Goal: Task Accomplishment & Management: Manage account settings

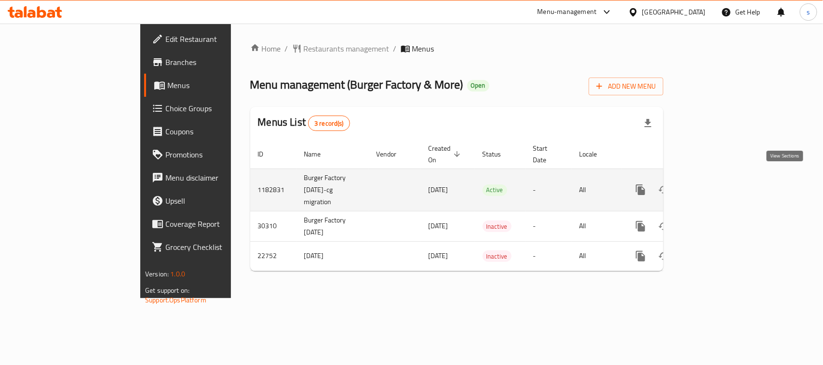
click at [716, 184] on icon "enhanced table" at bounding box center [710, 190] width 12 height 12
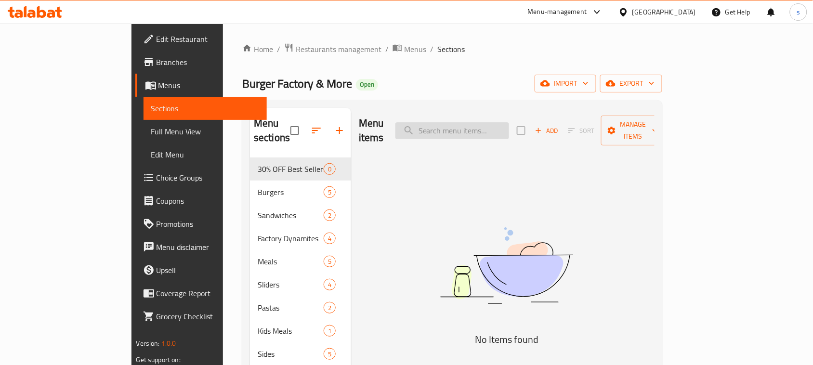
click at [472, 132] on input "search" at bounding box center [453, 130] width 114 height 17
paste input "Avocado Walnut"
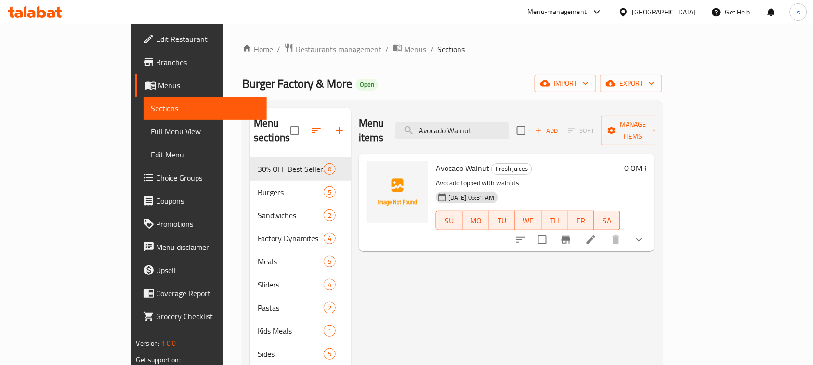
type input "Avocado Walnut"
click at [633, 13] on div at bounding box center [626, 12] width 14 height 11
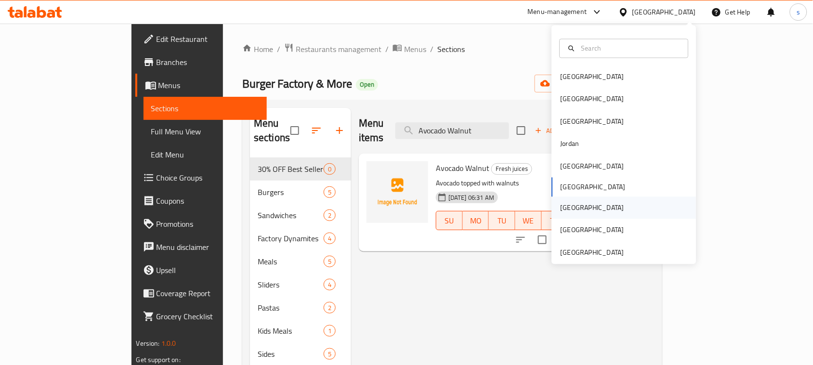
click at [568, 210] on div "[GEOGRAPHIC_DATA]" at bounding box center [593, 208] width 64 height 11
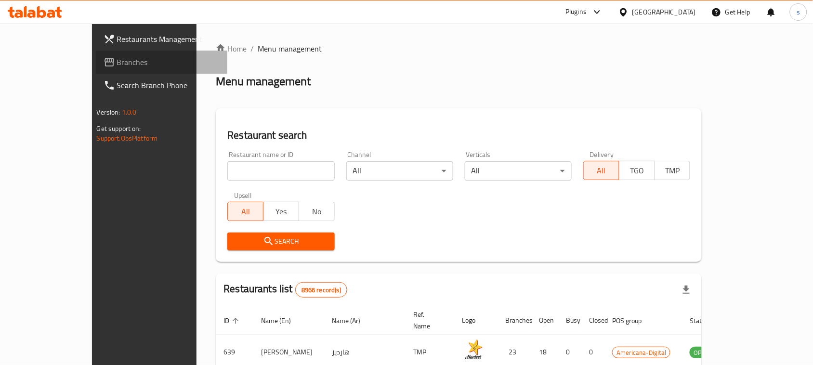
click at [96, 55] on link "Branches" at bounding box center [162, 62] width 132 height 23
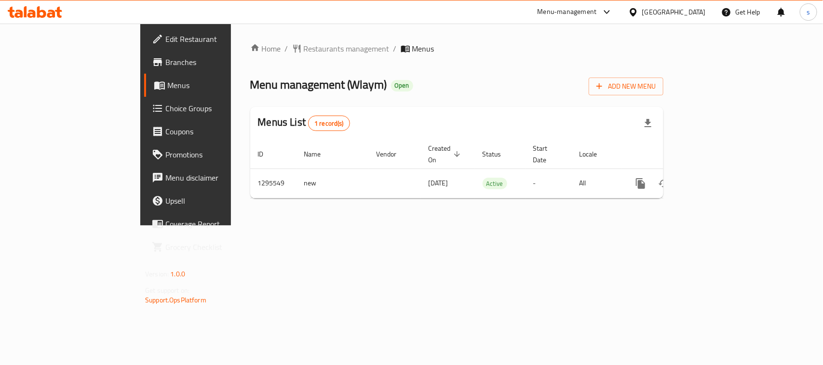
click at [638, 14] on icon at bounding box center [633, 12] width 10 height 10
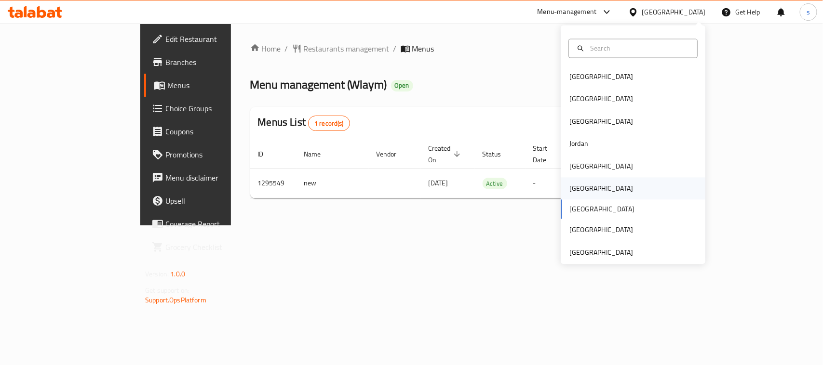
click at [579, 189] on div "[GEOGRAPHIC_DATA]" at bounding box center [600, 189] width 79 height 22
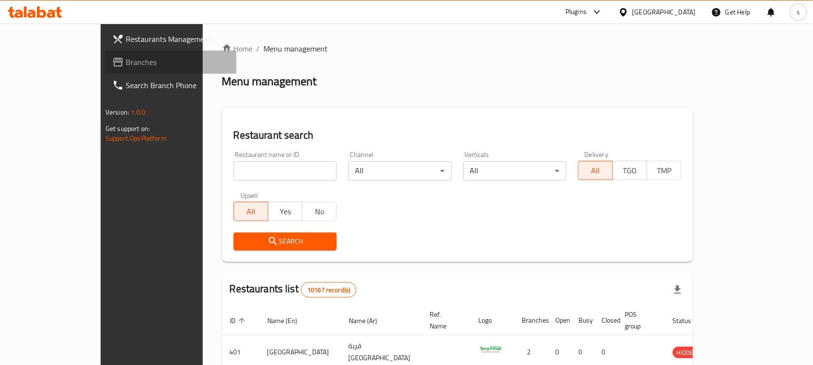
click at [105, 69] on link "Branches" at bounding box center [171, 62] width 132 height 23
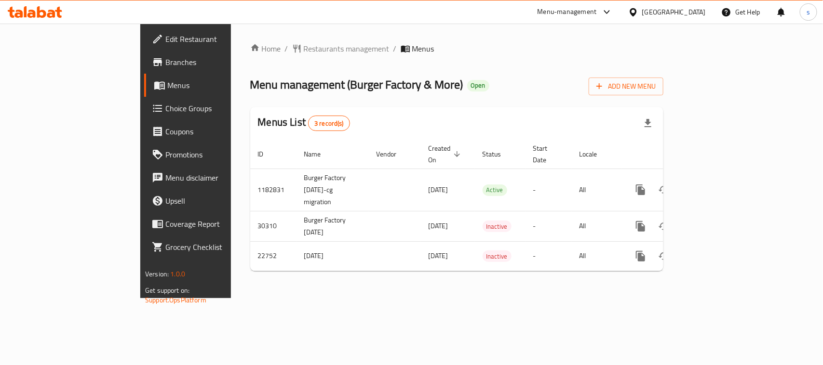
click at [636, 9] on icon at bounding box center [632, 12] width 7 height 8
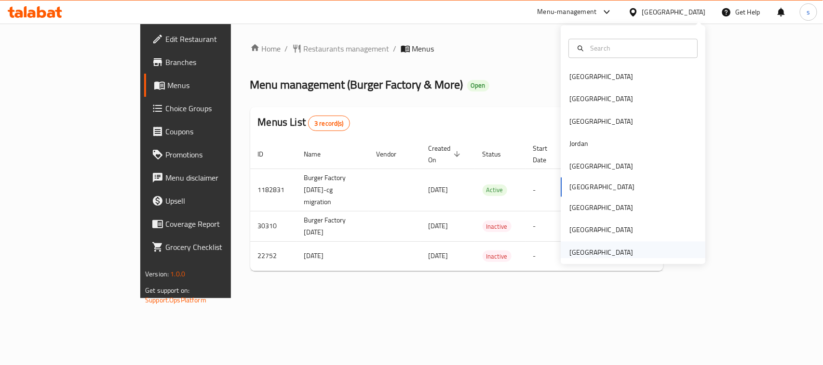
click at [584, 252] on div "[GEOGRAPHIC_DATA]" at bounding box center [601, 252] width 64 height 11
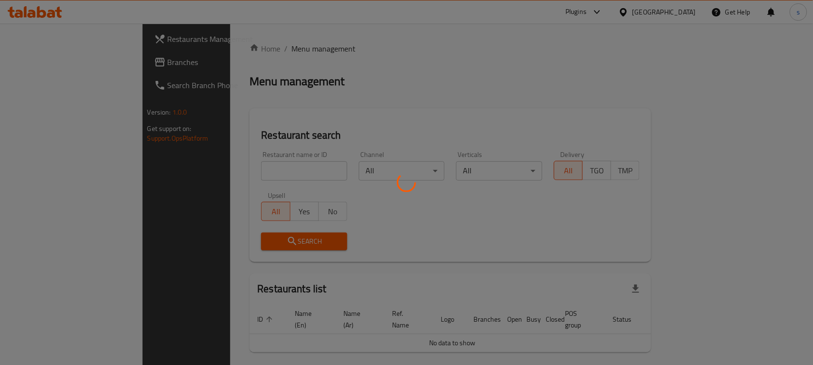
click at [38, 68] on div at bounding box center [406, 182] width 813 height 365
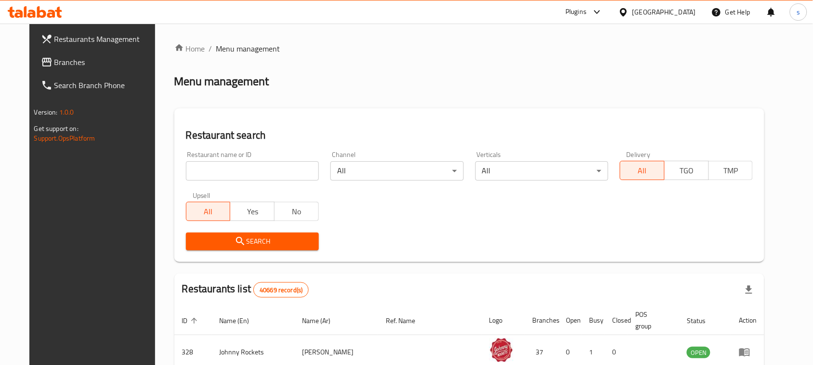
click at [54, 67] on span "Branches" at bounding box center [105, 62] width 103 height 12
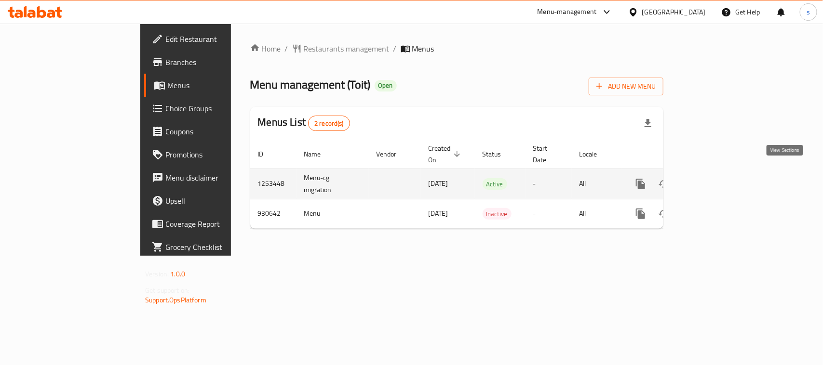
click at [716, 178] on icon "enhanced table" at bounding box center [710, 184] width 12 height 12
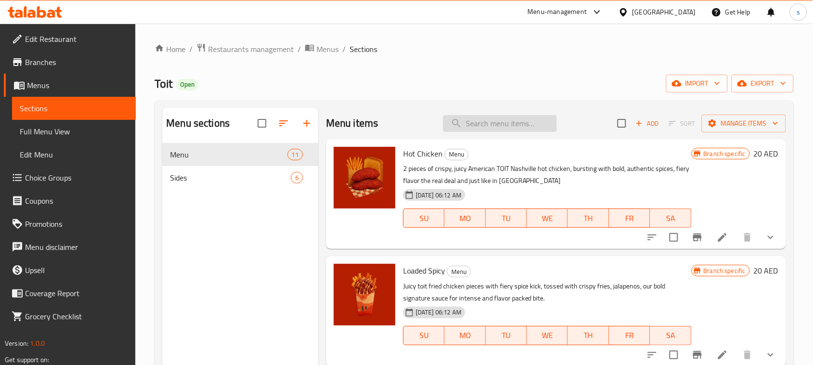
click at [500, 130] on input "search" at bounding box center [500, 123] width 114 height 17
paste input "Hot Chicken"
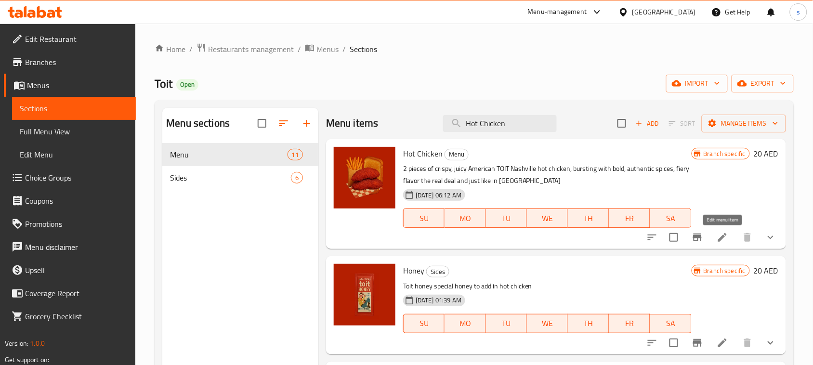
type input "Hot Chicken"
click at [725, 237] on icon at bounding box center [723, 237] width 9 height 9
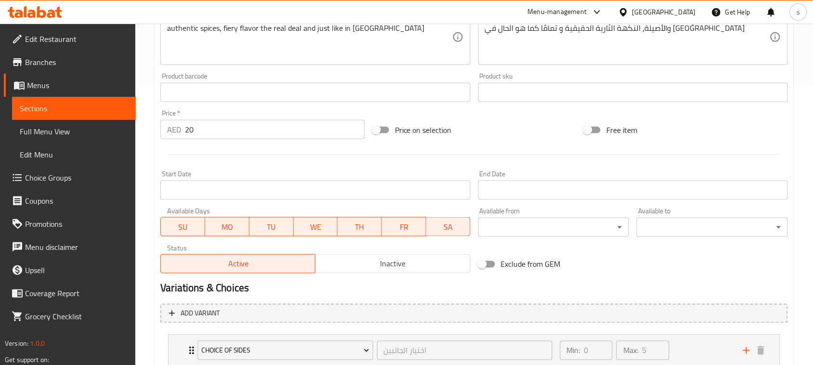
scroll to position [345, 0]
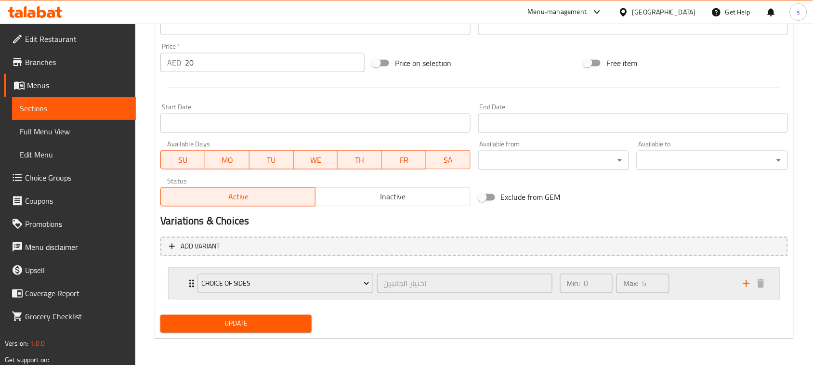
click at [193, 283] on div "Choice of Sides اختيار الجانبين ​" at bounding box center [375, 283] width 366 height 31
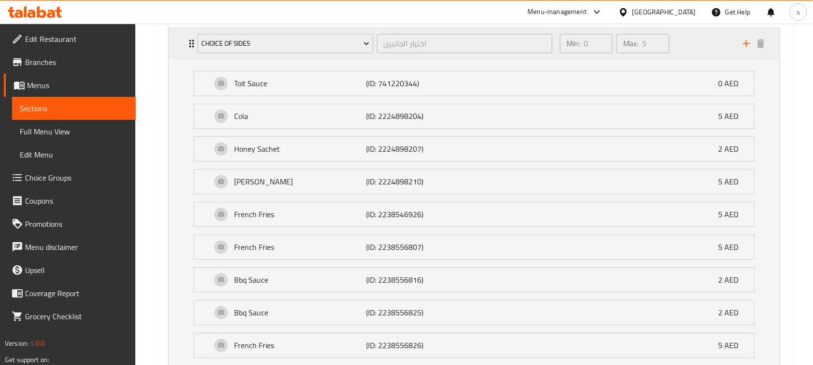
scroll to position [526, 0]
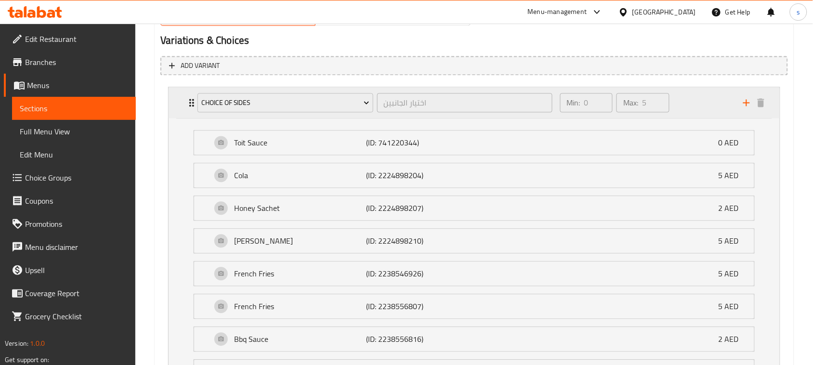
click at [187, 104] on icon "Expand" at bounding box center [192, 103] width 12 height 12
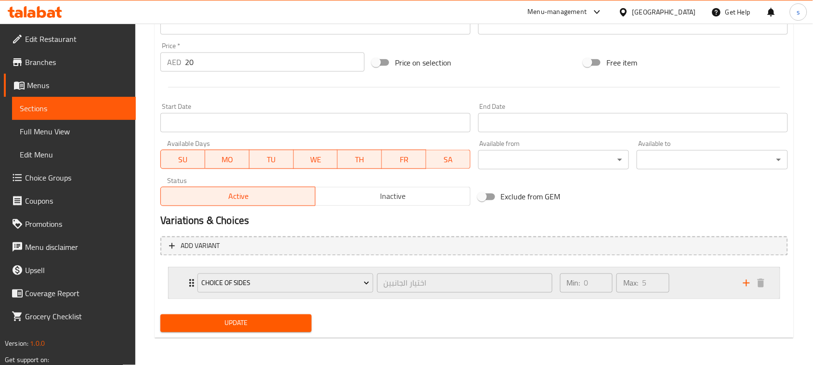
scroll to position [345, 0]
click at [649, 13] on div "[GEOGRAPHIC_DATA]" at bounding box center [665, 12] width 64 height 11
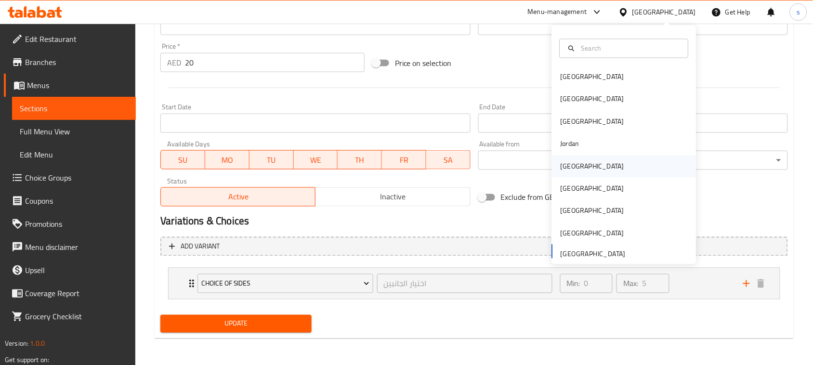
click at [567, 168] on div "[GEOGRAPHIC_DATA]" at bounding box center [593, 166] width 64 height 11
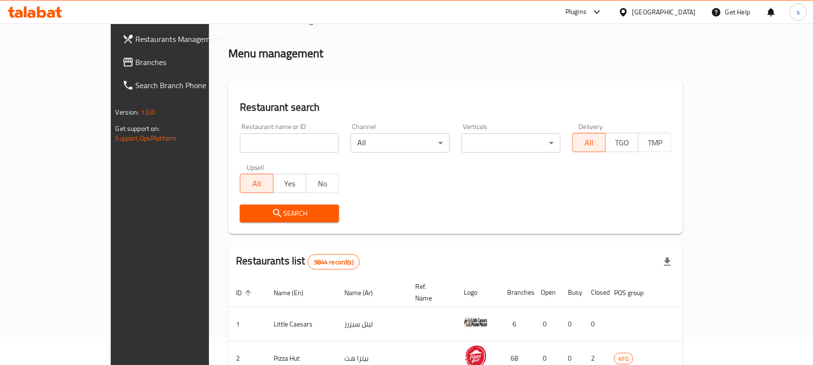
scroll to position [345, 0]
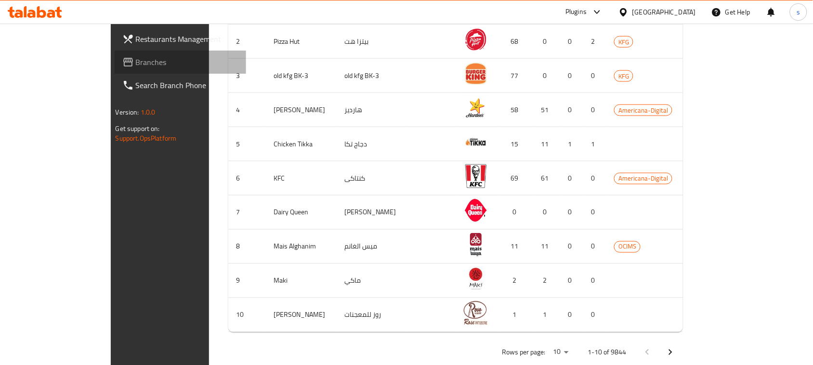
click at [136, 66] on span "Branches" at bounding box center [187, 62] width 103 height 12
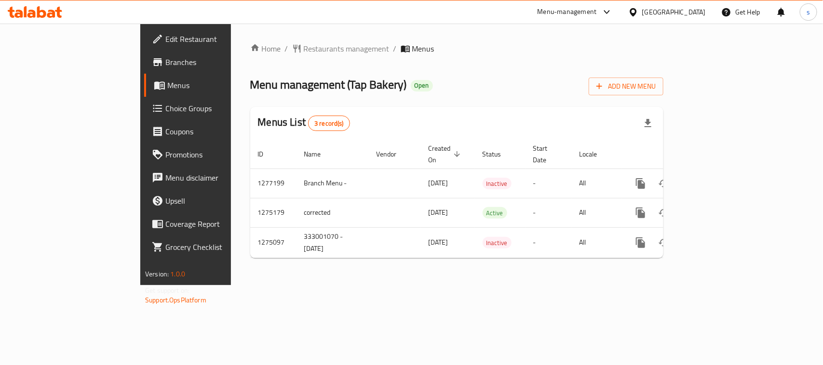
click at [612, 12] on icon at bounding box center [607, 12] width 12 height 12
click at [572, 83] on div "Restaurant-Management" at bounding box center [558, 84] width 76 height 11
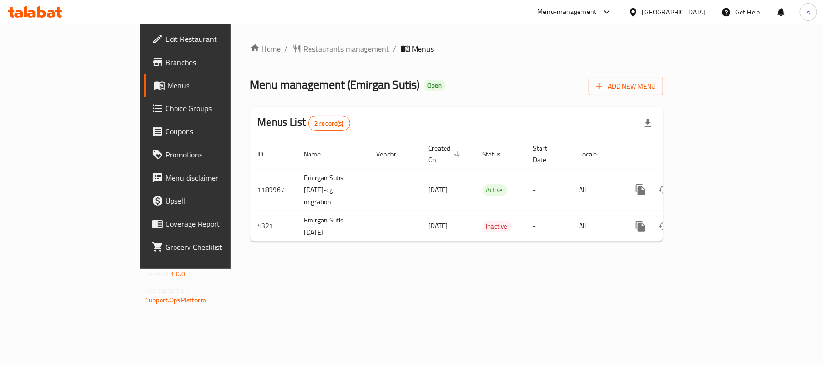
click at [642, 11] on div at bounding box center [635, 12] width 14 height 11
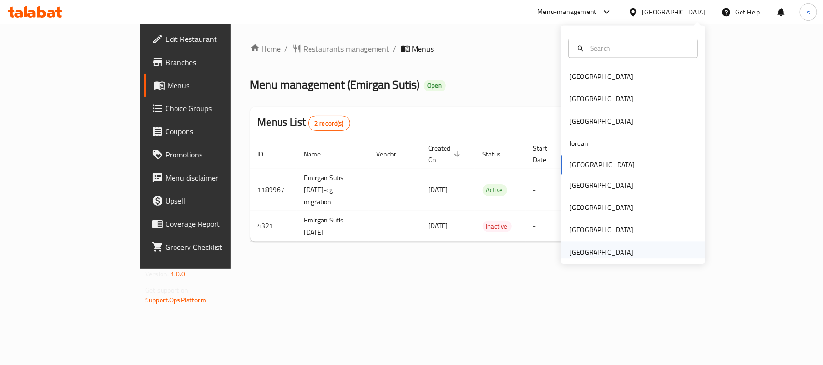
click at [588, 247] on div "[GEOGRAPHIC_DATA]" at bounding box center [601, 252] width 64 height 11
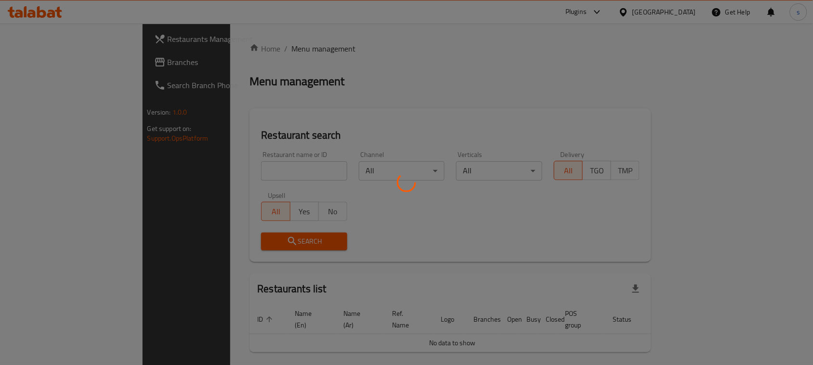
click at [37, 62] on div at bounding box center [406, 182] width 813 height 365
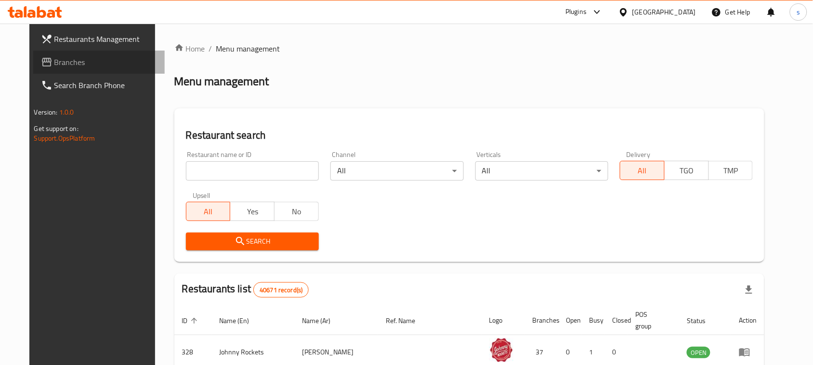
click at [54, 62] on span "Branches" at bounding box center [105, 62] width 103 height 12
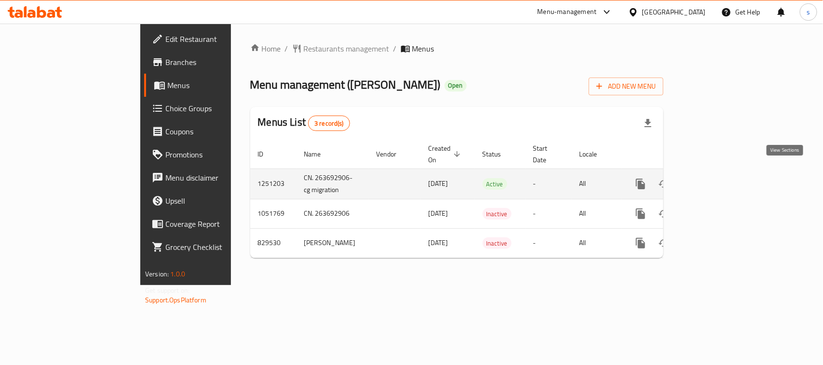
click at [716, 178] on icon "enhanced table" at bounding box center [710, 184] width 12 height 12
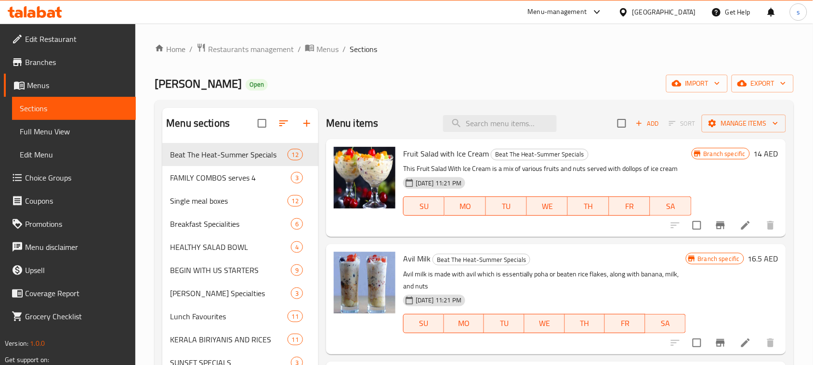
click at [492, 137] on div "Menu items Add Sort Manage items" at bounding box center [556, 123] width 460 height 31
click at [495, 130] on input "search" at bounding box center [500, 123] width 114 height 17
paste input "Chilli Chicken Biryani"
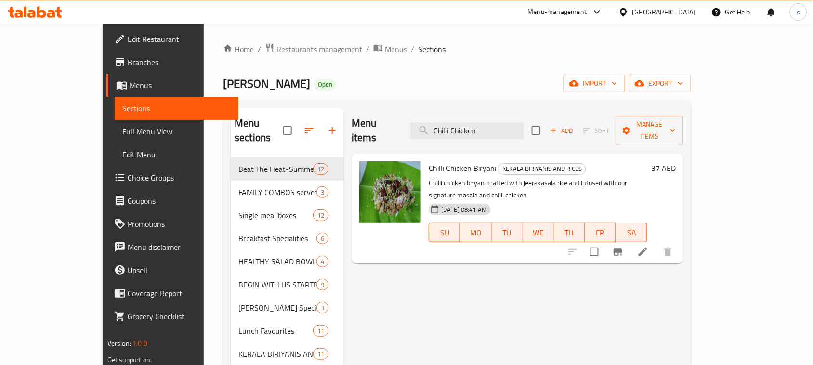
drag, startPoint x: 516, startPoint y: 126, endPoint x: 388, endPoint y: 124, distance: 127.2
click at [388, 124] on div "Menu items Chilli Chicken Add Sort Manage items" at bounding box center [518, 131] width 332 height 46
paste input "Biryani"
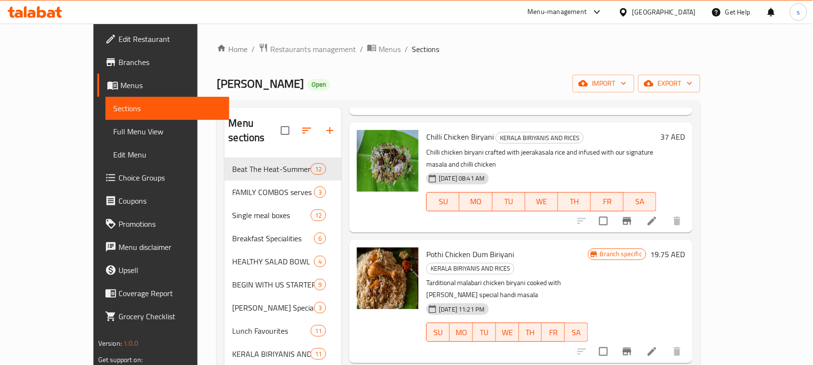
scroll to position [395, 0]
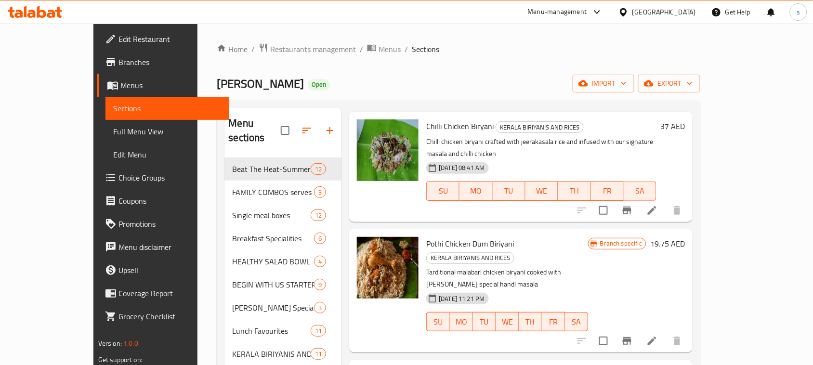
type input "Biryani"
click at [665, 11] on div "[GEOGRAPHIC_DATA]" at bounding box center [665, 12] width 64 height 11
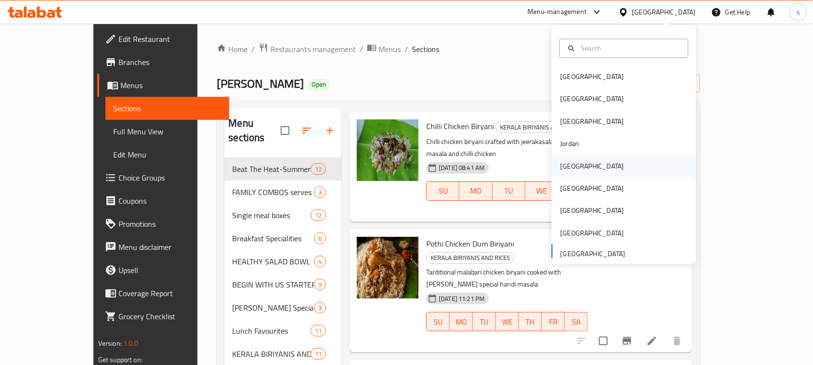
click at [561, 164] on div "Kuwait" at bounding box center [593, 166] width 64 height 11
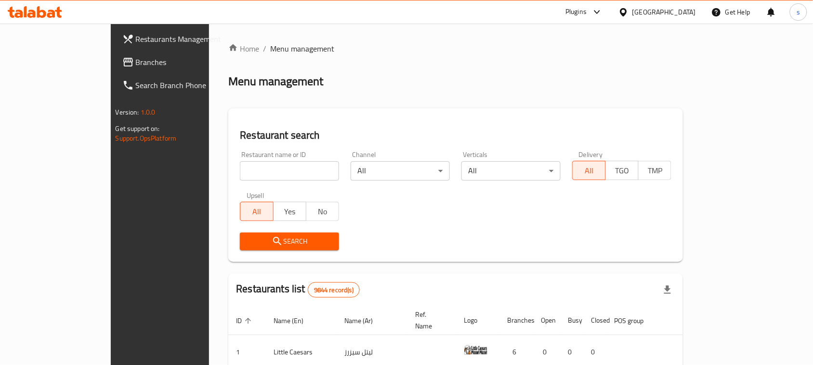
click at [136, 64] on span "Branches" at bounding box center [187, 62] width 103 height 12
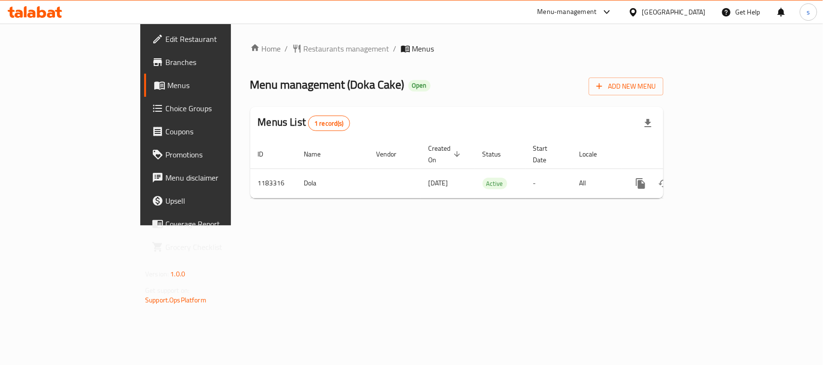
click at [642, 7] on div at bounding box center [635, 12] width 14 height 11
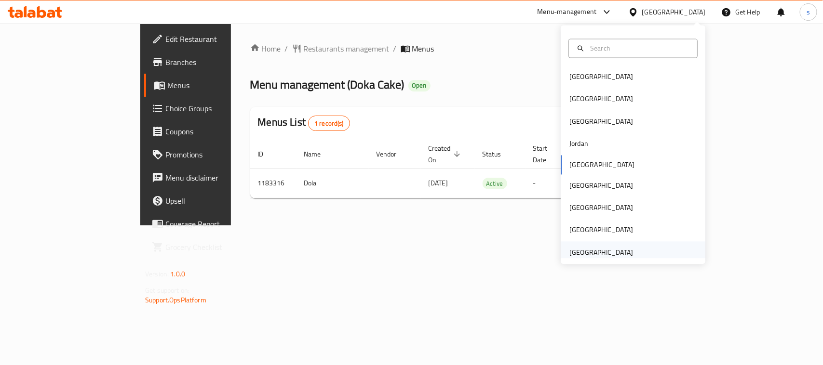
click at [585, 249] on div "[GEOGRAPHIC_DATA]" at bounding box center [601, 252] width 64 height 11
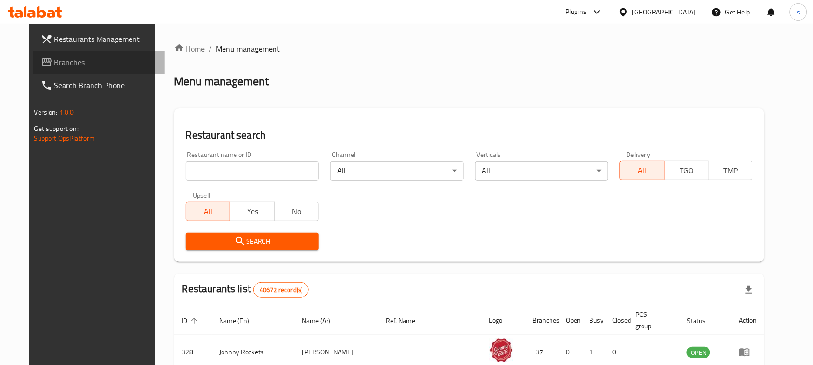
click at [54, 66] on span "Branches" at bounding box center [105, 62] width 103 height 12
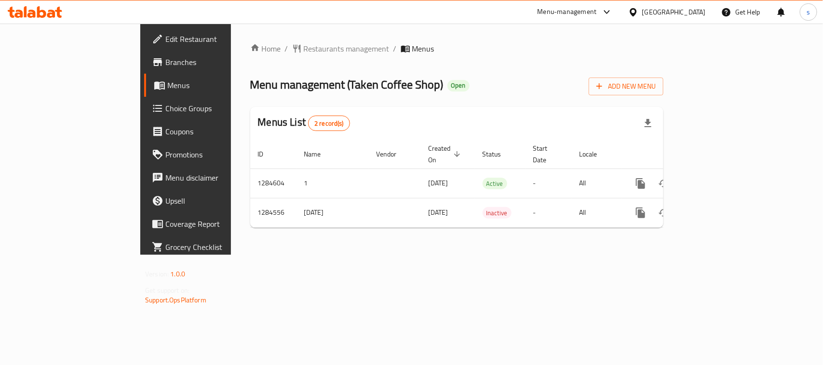
click at [606, 8] on icon at bounding box center [607, 12] width 12 height 12
click at [535, 80] on div "Restaurant-Management" at bounding box center [516, 84] width 76 height 11
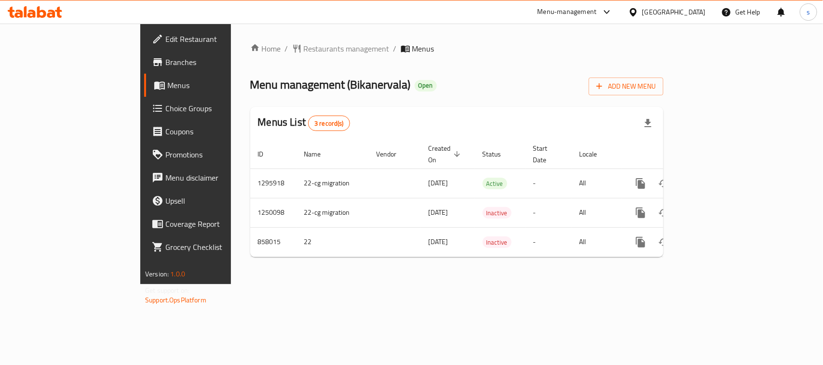
click at [642, 13] on div at bounding box center [635, 12] width 14 height 11
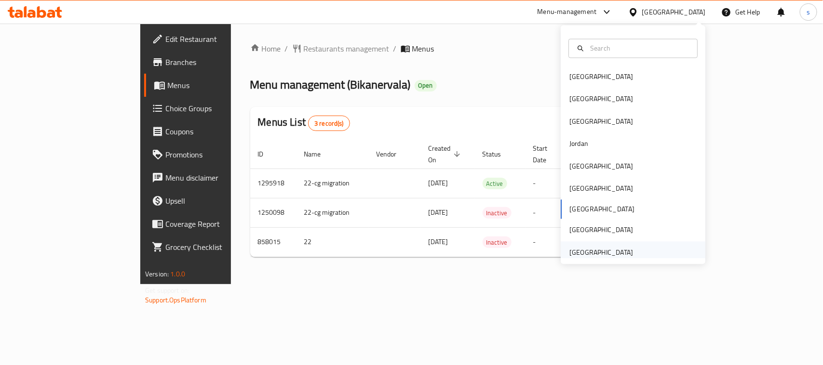
click at [584, 253] on div "[GEOGRAPHIC_DATA]" at bounding box center [601, 252] width 64 height 11
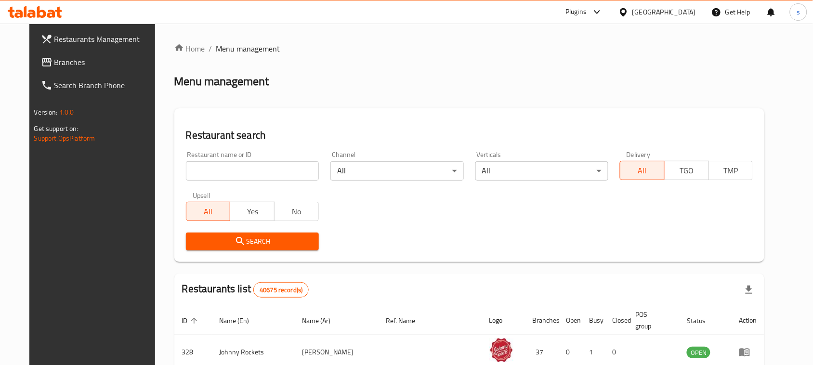
click at [54, 66] on span "Branches" at bounding box center [105, 62] width 103 height 12
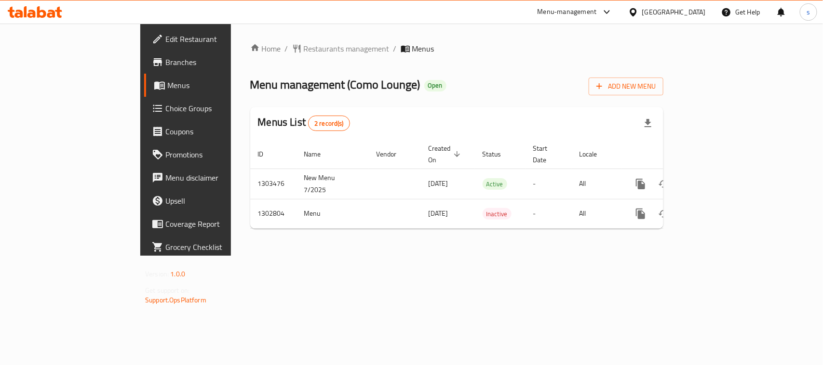
click at [653, 14] on div "[GEOGRAPHIC_DATA]" at bounding box center [674, 12] width 64 height 11
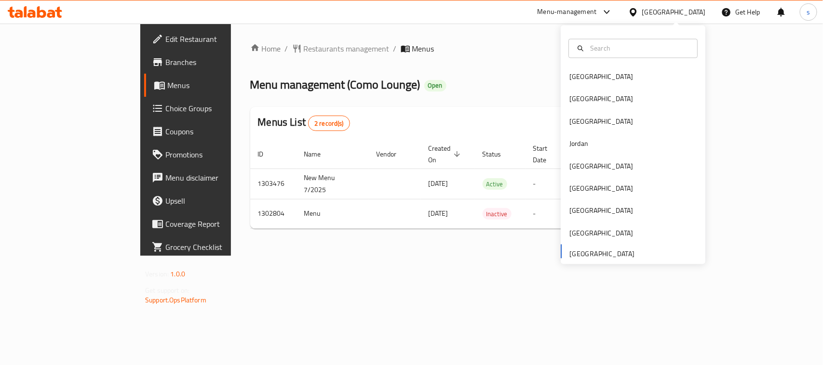
click at [597, 253] on div "Bahrain Egypt Iraq Jordan Kuwait Oman Qatar Saudi Arabia United Arab Emirates" at bounding box center [632, 165] width 145 height 198
click at [575, 212] on div "Qatar" at bounding box center [601, 211] width 64 height 11
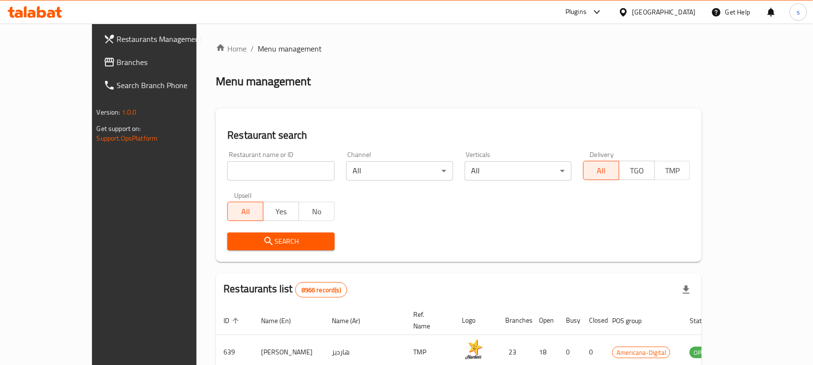
click at [96, 49] on link "Restaurants Management" at bounding box center [162, 38] width 132 height 23
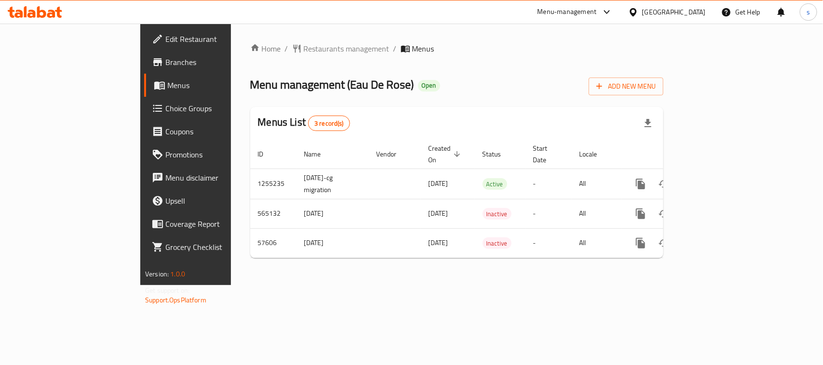
click at [689, 10] on div "Qatar" at bounding box center [674, 12] width 64 height 11
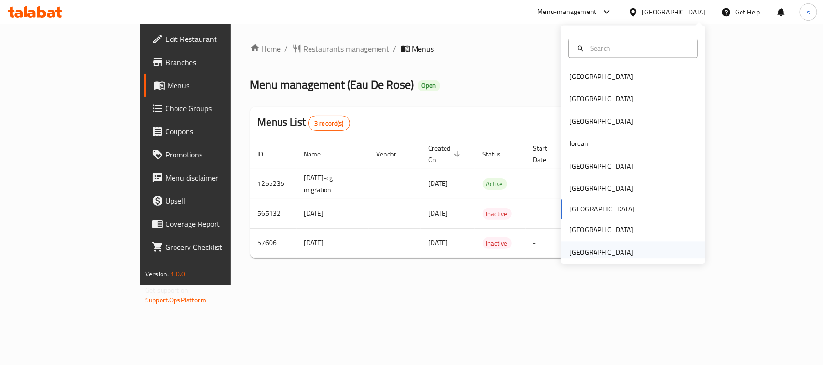
click at [594, 257] on div "[GEOGRAPHIC_DATA]" at bounding box center [601, 252] width 64 height 11
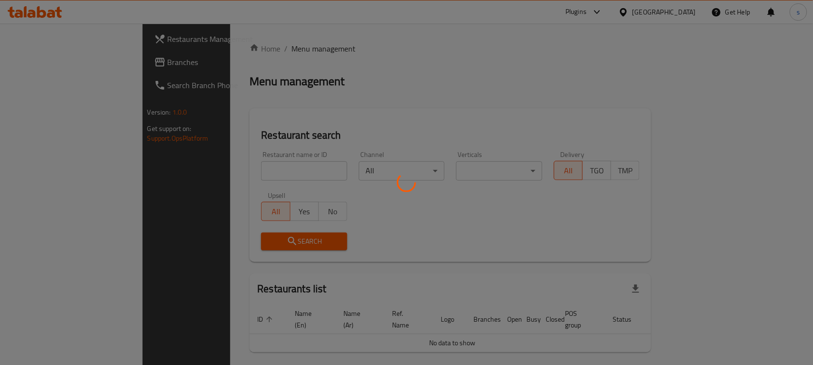
click at [33, 62] on div at bounding box center [406, 182] width 813 height 365
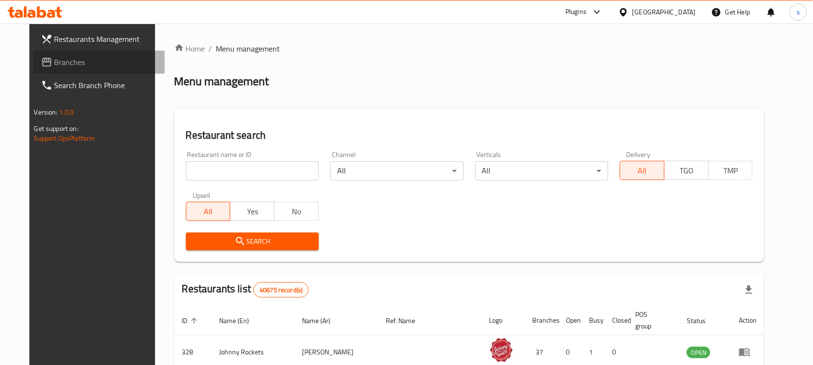
click at [54, 67] on span "Branches" at bounding box center [105, 62] width 103 height 12
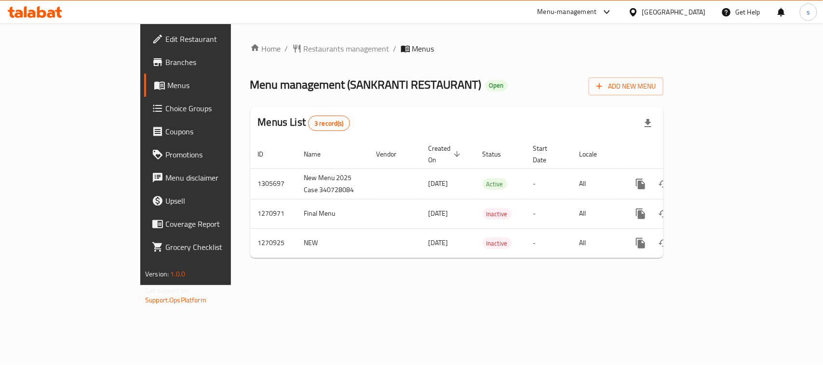
click at [608, 11] on icon at bounding box center [607, 12] width 12 height 12
click at [537, 81] on div "Restaurant-Management" at bounding box center [516, 84] width 76 height 11
